Goal: Information Seeking & Learning: Check status

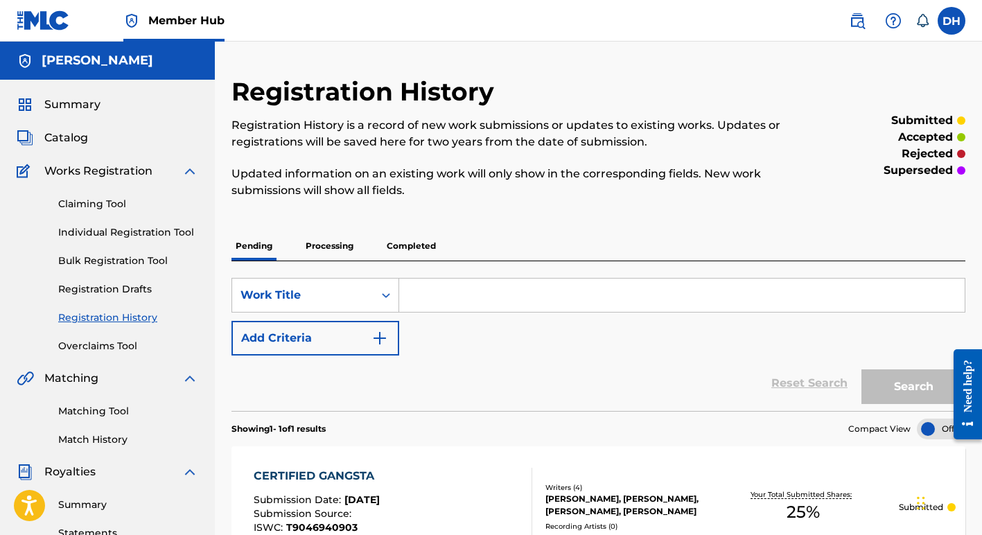
click at [335, 249] on p "Processing" at bounding box center [330, 246] width 56 height 29
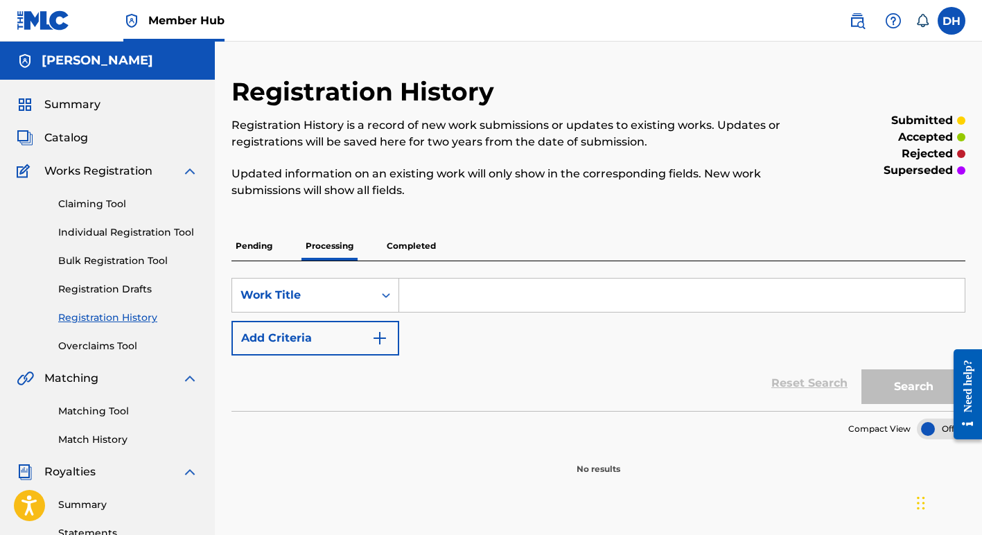
click at [411, 247] on p "Completed" at bounding box center [412, 246] width 58 height 29
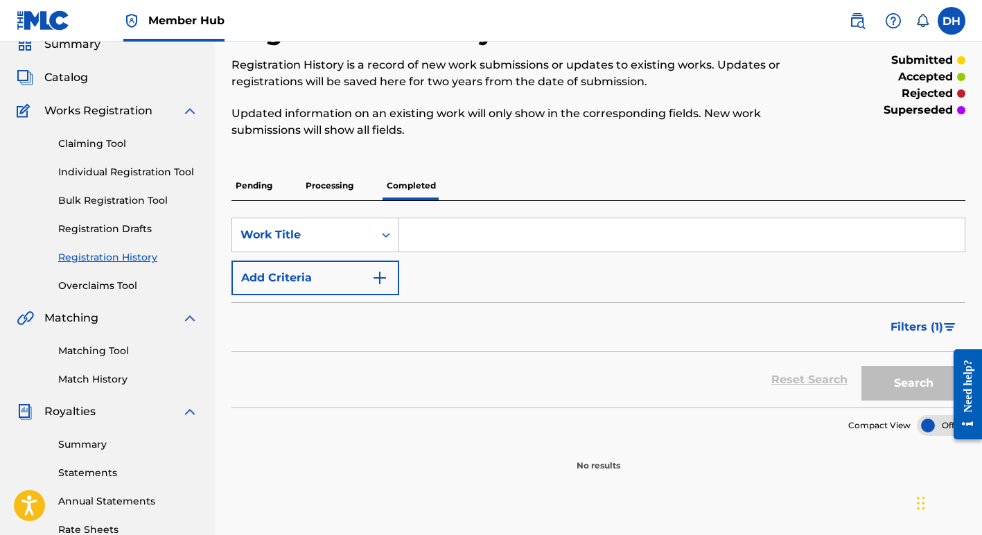
click at [253, 178] on p "Pending" at bounding box center [254, 185] width 45 height 29
